Goal: Check status: Check status

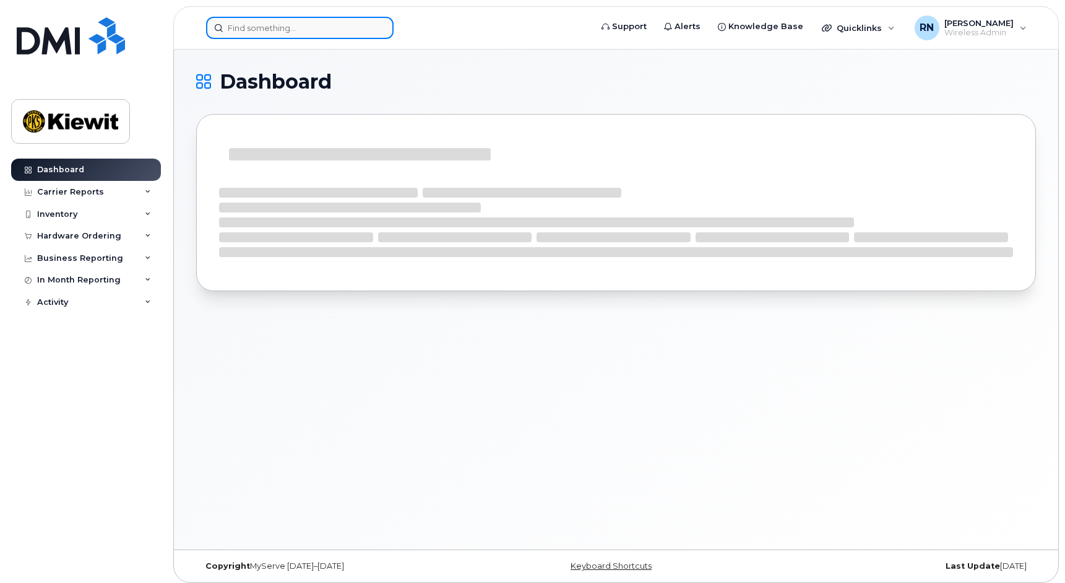
click at [258, 32] on input at bounding box center [300, 28] width 188 height 22
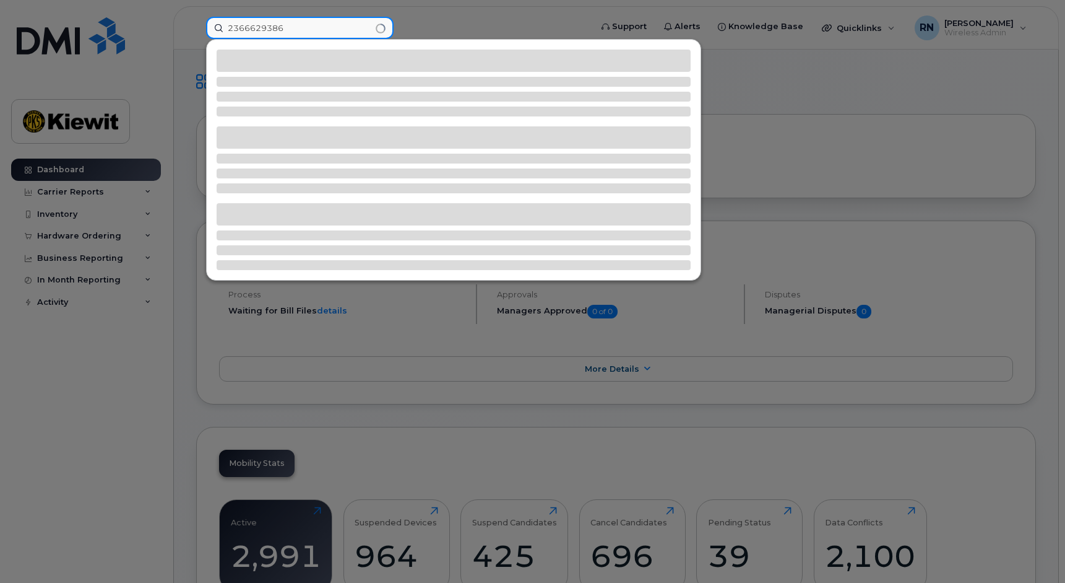
type input "2366629386"
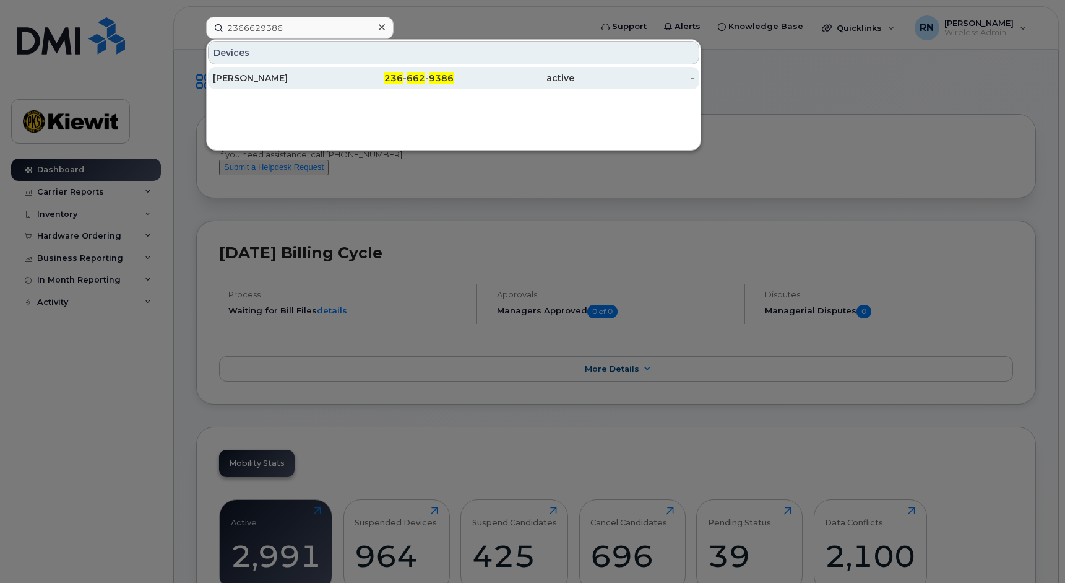
click at [292, 83] on div "[PERSON_NAME]" at bounding box center [273, 78] width 121 height 12
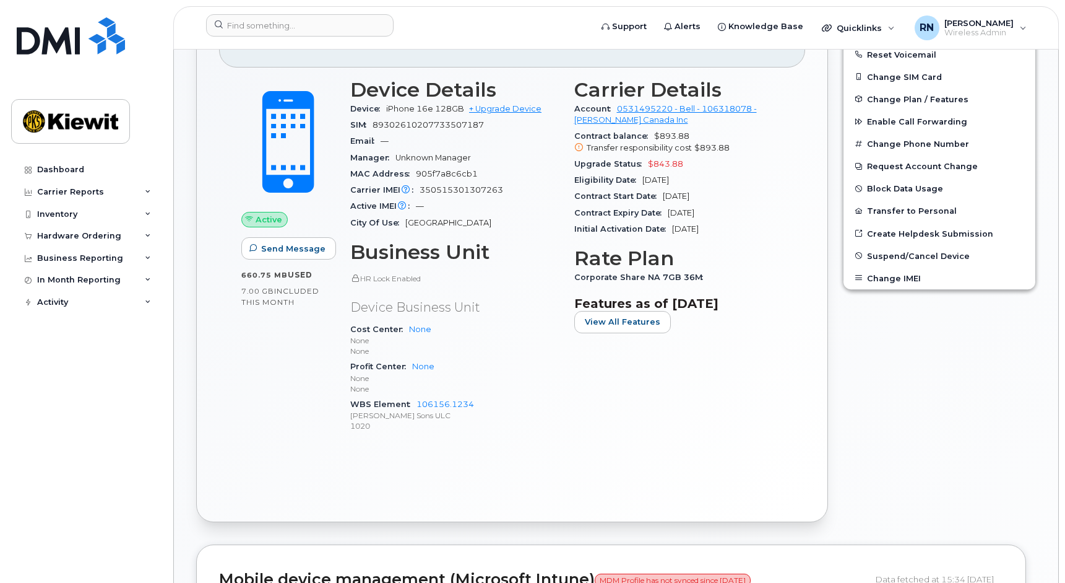
scroll to position [310, 0]
